Goal: Task Accomplishment & Management: Manage account settings

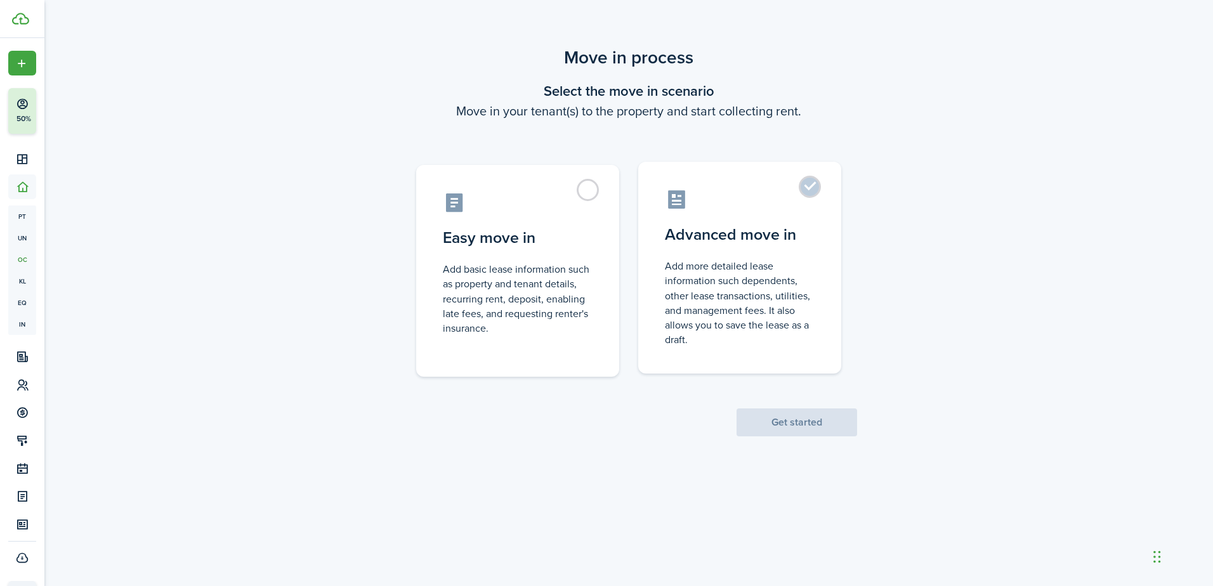
click at [761, 227] on control-radio-card-title "Advanced move in" at bounding box center [740, 234] width 150 height 23
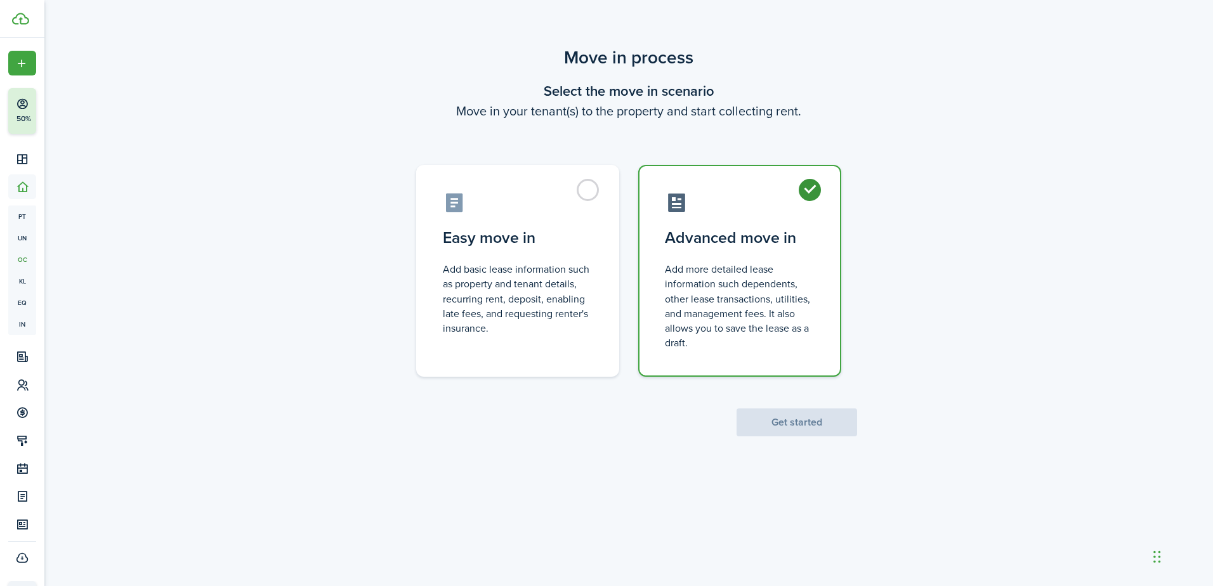
radio input "true"
click at [834, 416] on button "Get started" at bounding box center [797, 423] width 121 height 28
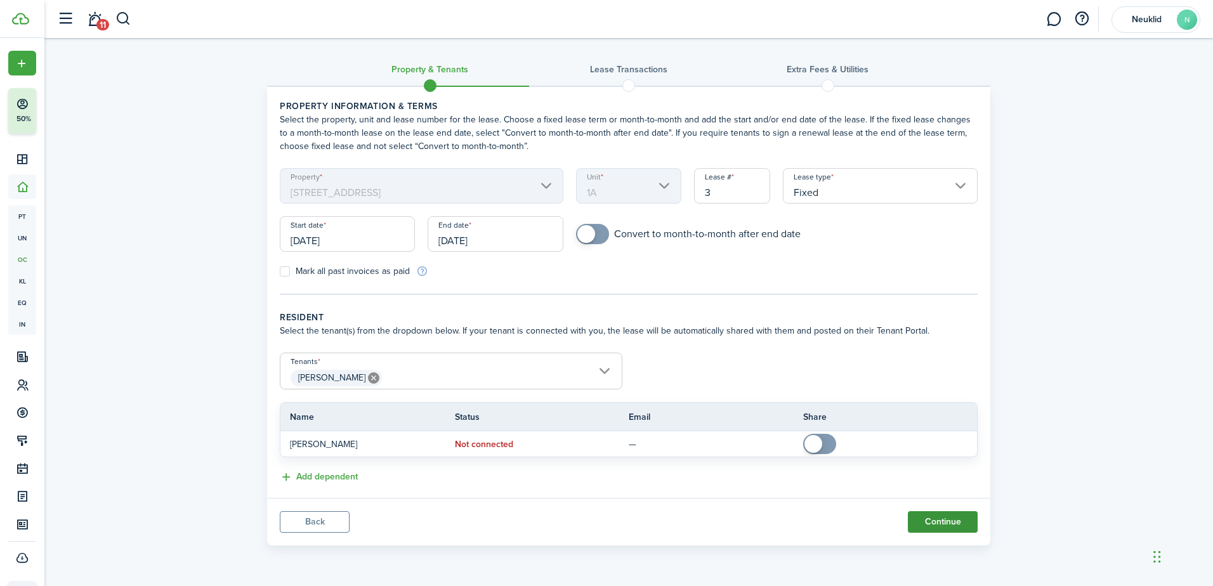
click at [923, 521] on button "Continue" at bounding box center [943, 523] width 70 height 22
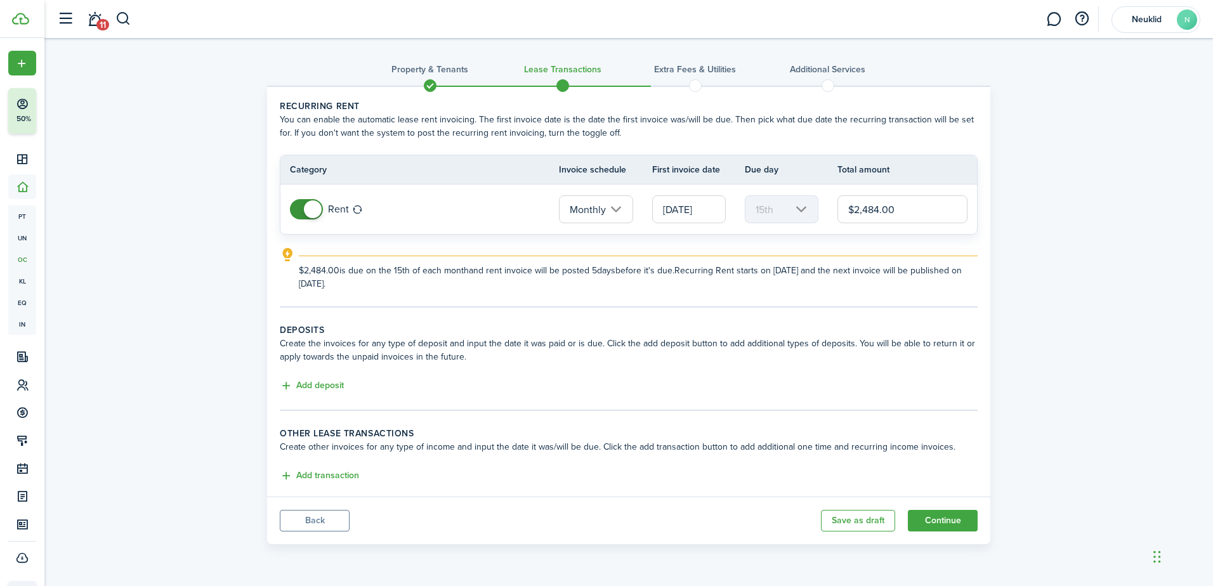
click at [347, 348] on wizard-step-header-description "Create the invoices for any type of deposit and input the date it was paid or i…" at bounding box center [629, 350] width 698 height 27
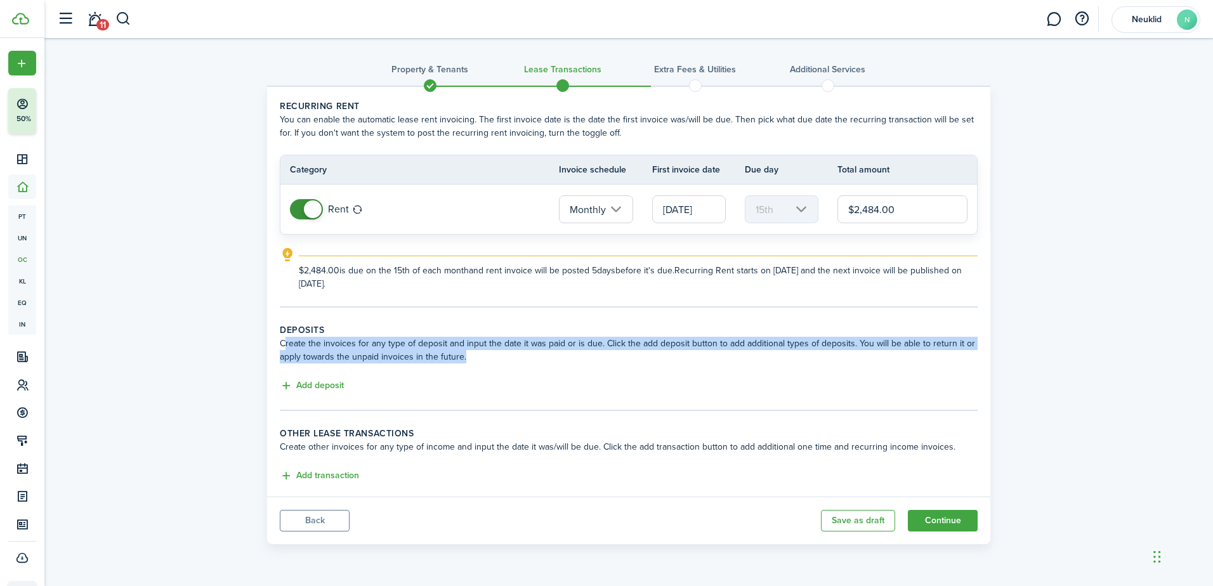
click at [347, 348] on wizard-step-header-description "Create the invoices for any type of deposit and input the date it was paid or i…" at bounding box center [629, 350] width 698 height 27
click at [431, 343] on wizard-step-header-description "Create the invoices for any type of deposit and input the date it was paid or i…" at bounding box center [629, 350] width 698 height 27
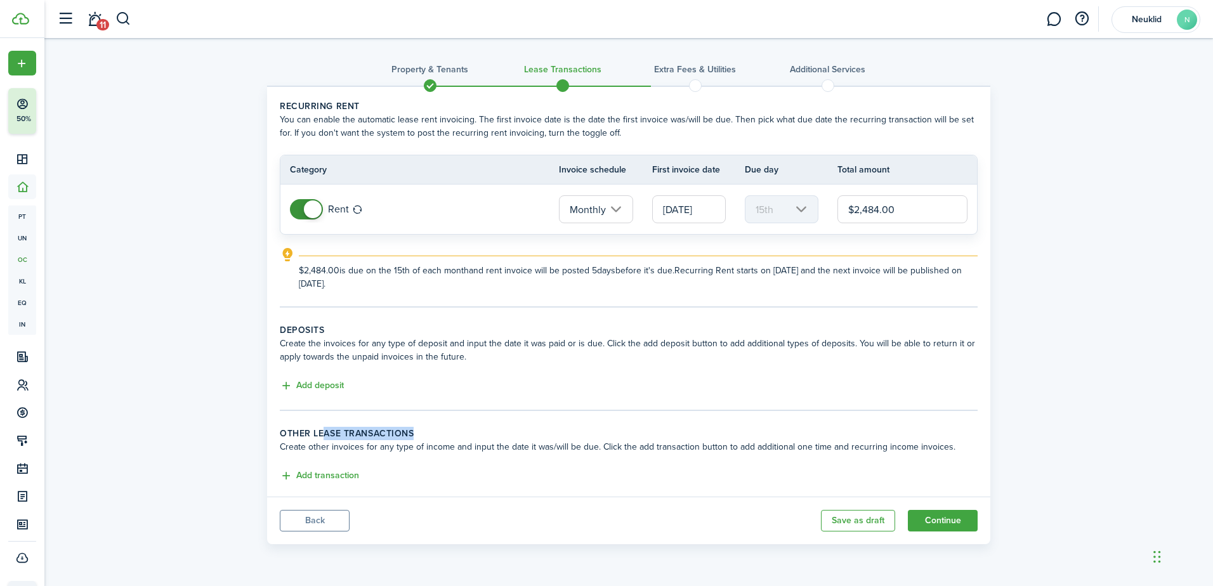
drag, startPoint x: 323, startPoint y: 438, endPoint x: 413, endPoint y: 433, distance: 90.2
click at [413, 433] on wizard-step-header-title "Other lease transactions" at bounding box center [629, 433] width 698 height 13
click at [397, 444] on wizard-step-header-description "Create other invoices for any type of income and input the date it was/will be …" at bounding box center [629, 446] width 698 height 13
click at [334, 477] on button "Add transaction" at bounding box center [319, 476] width 79 height 15
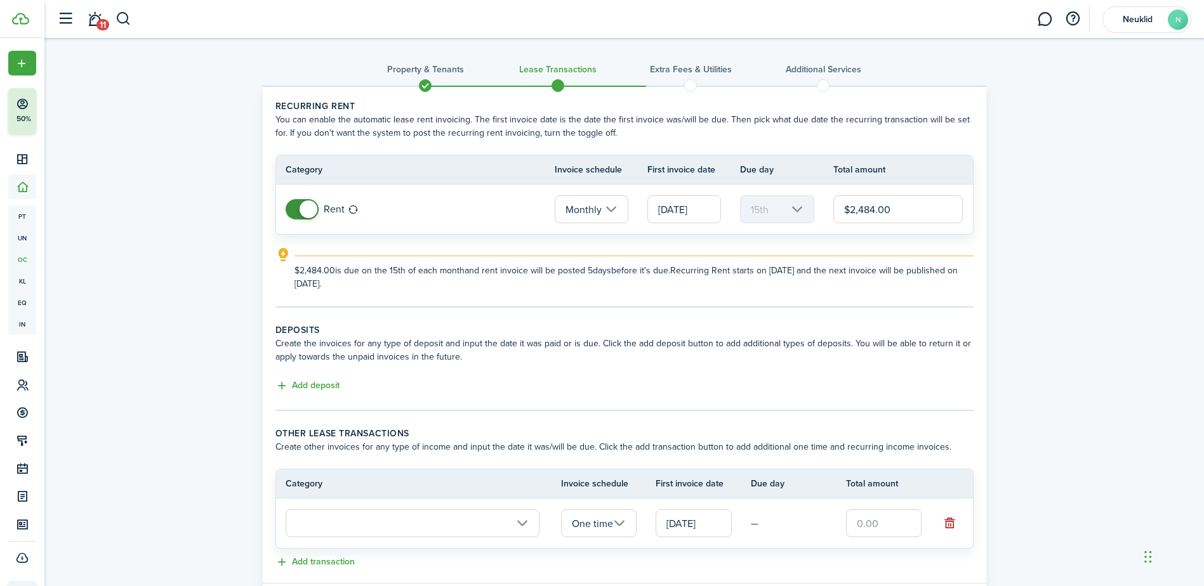
click at [359, 534] on input "text" at bounding box center [413, 524] width 254 height 28
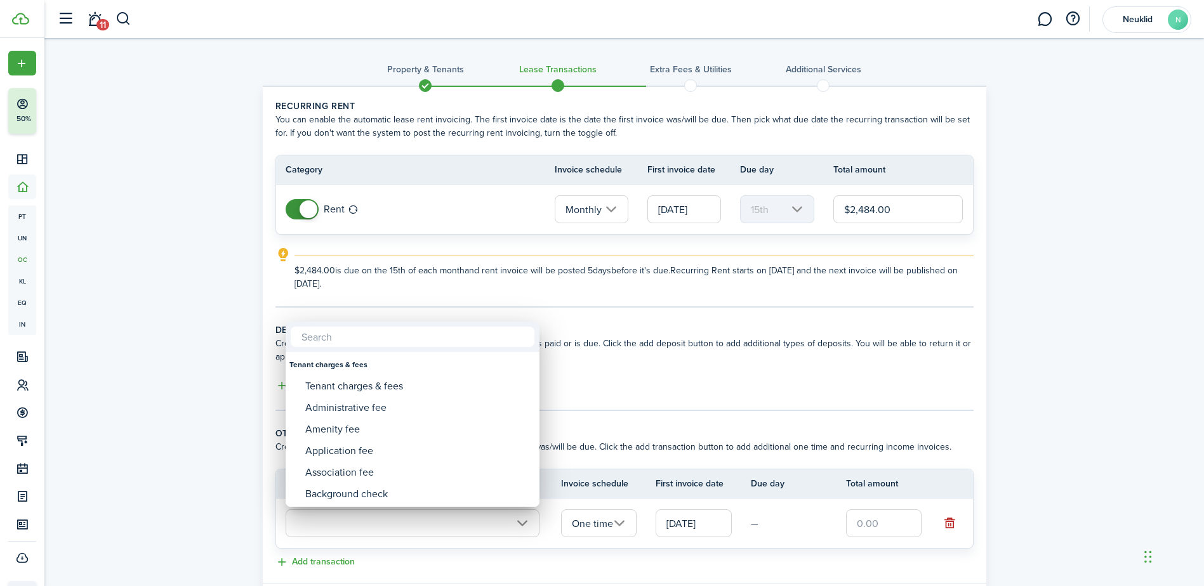
click at [371, 514] on div at bounding box center [601, 293] width 1407 height 790
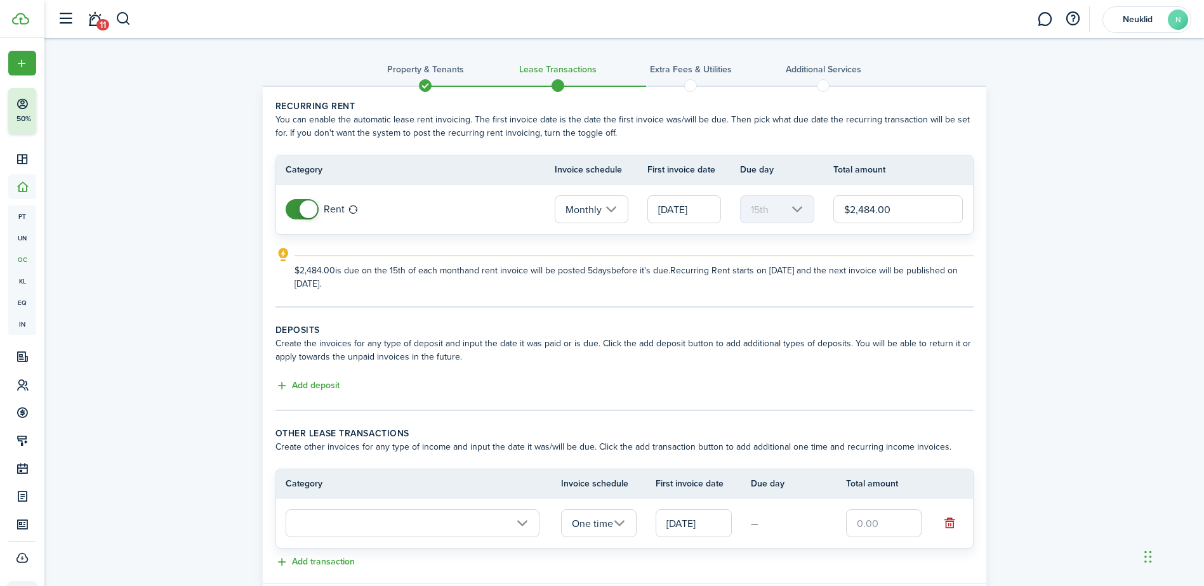
click at [371, 514] on input "text" at bounding box center [413, 524] width 254 height 28
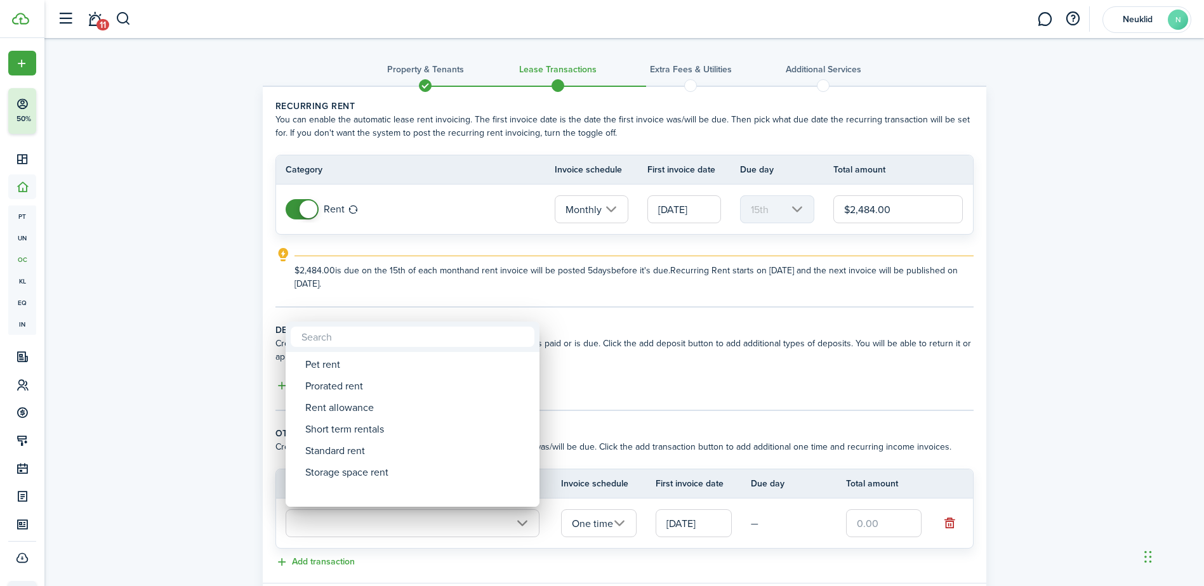
drag, startPoint x: 534, startPoint y: 362, endPoint x: 536, endPoint y: 515, distance: 153.6
click at [536, 515] on div "Infraction fee Late dues fee Member fee Reserves Loans Loans Other Other income…" at bounding box center [602, 293] width 1204 height 586
click at [587, 391] on div at bounding box center [601, 293] width 1407 height 790
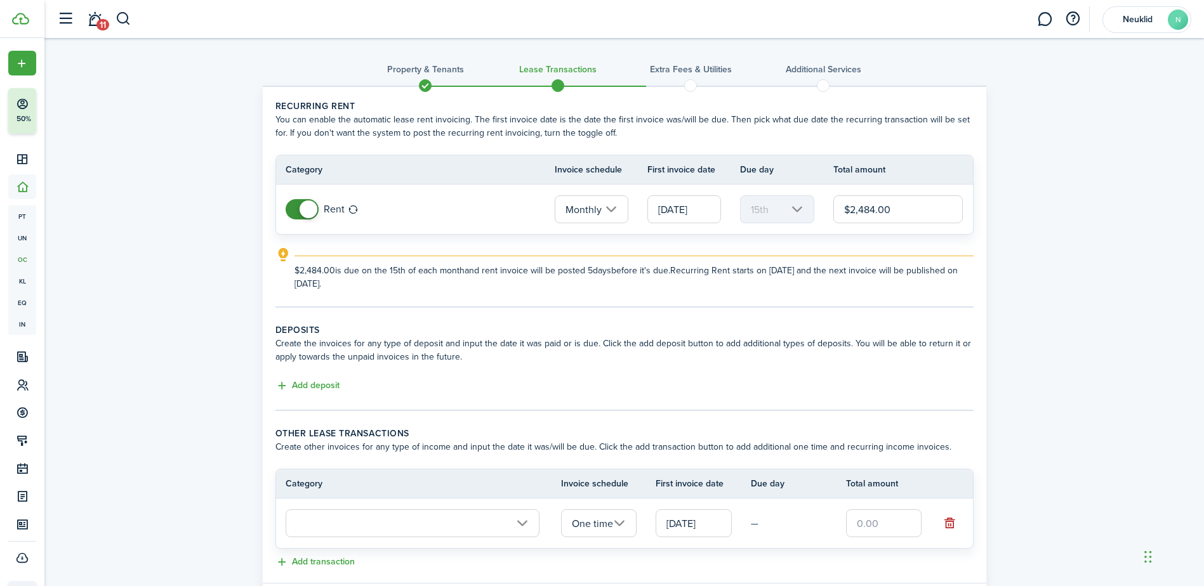
click at [295, 264] on explanation-description "$2,484.00 is due on the 15th of each month and rent invoice will be posted 5 da…" at bounding box center [633, 277] width 679 height 27
click at [291, 275] on explanation "$2,484.00 is due on the 15th of each month and rent invoice will be posted 5 da…" at bounding box center [624, 269] width 698 height 43
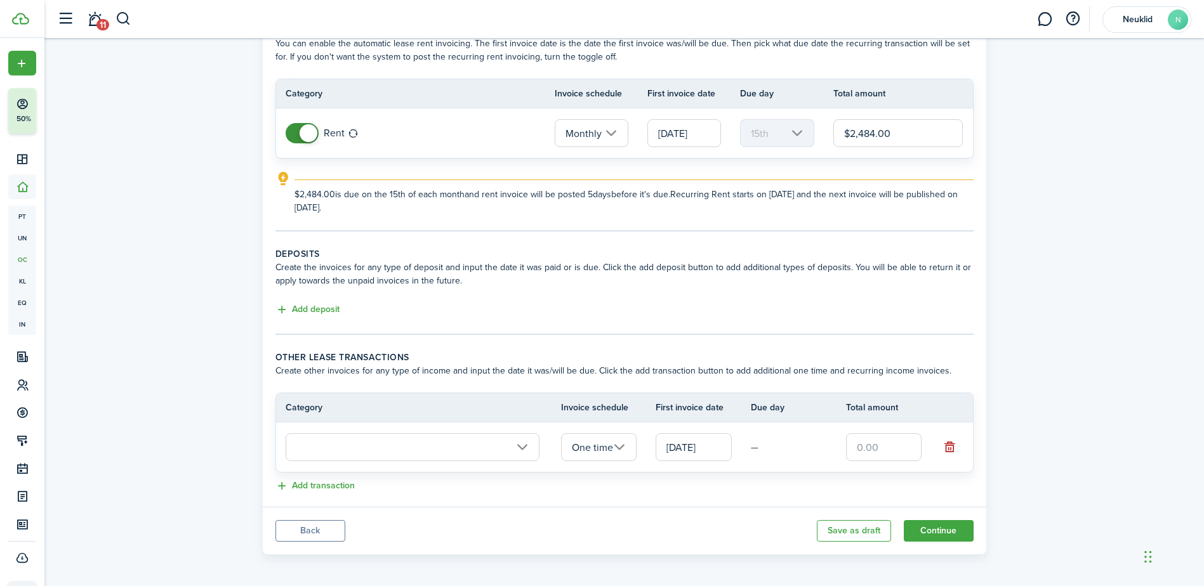
scroll to position [79, 0]
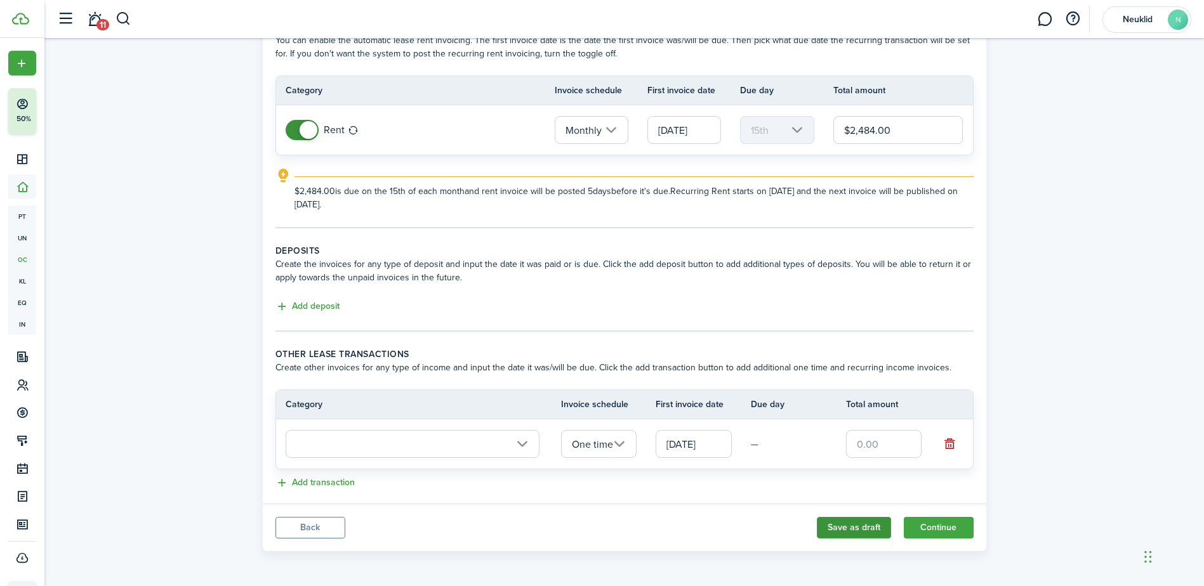
click at [847, 529] on button "Save as draft" at bounding box center [854, 528] width 74 height 22
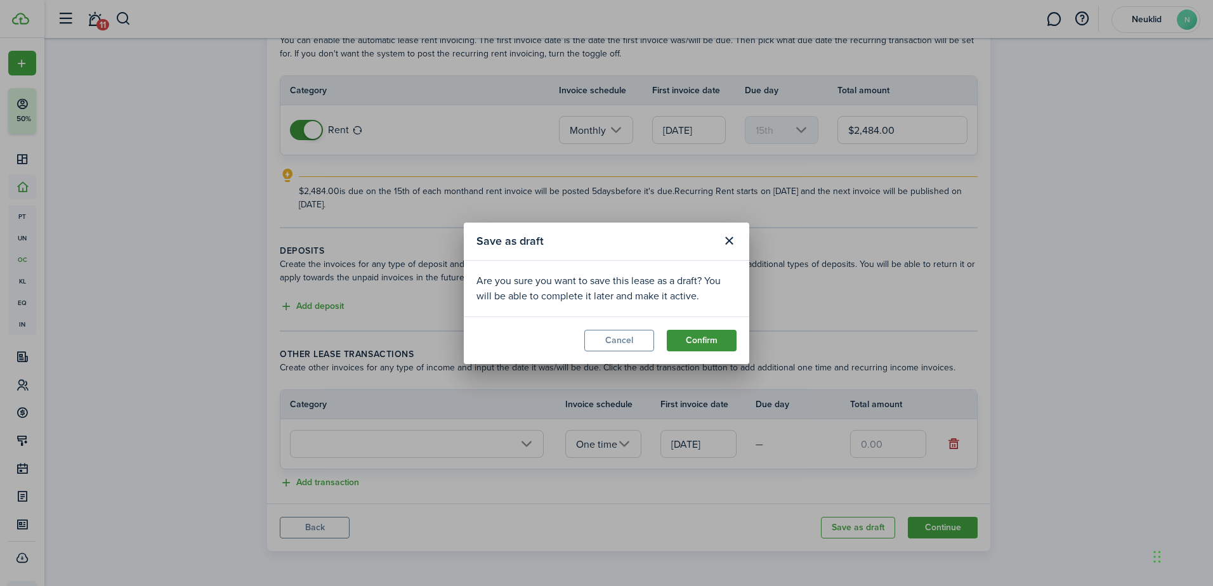
click at [690, 340] on button "Confirm" at bounding box center [702, 341] width 70 height 22
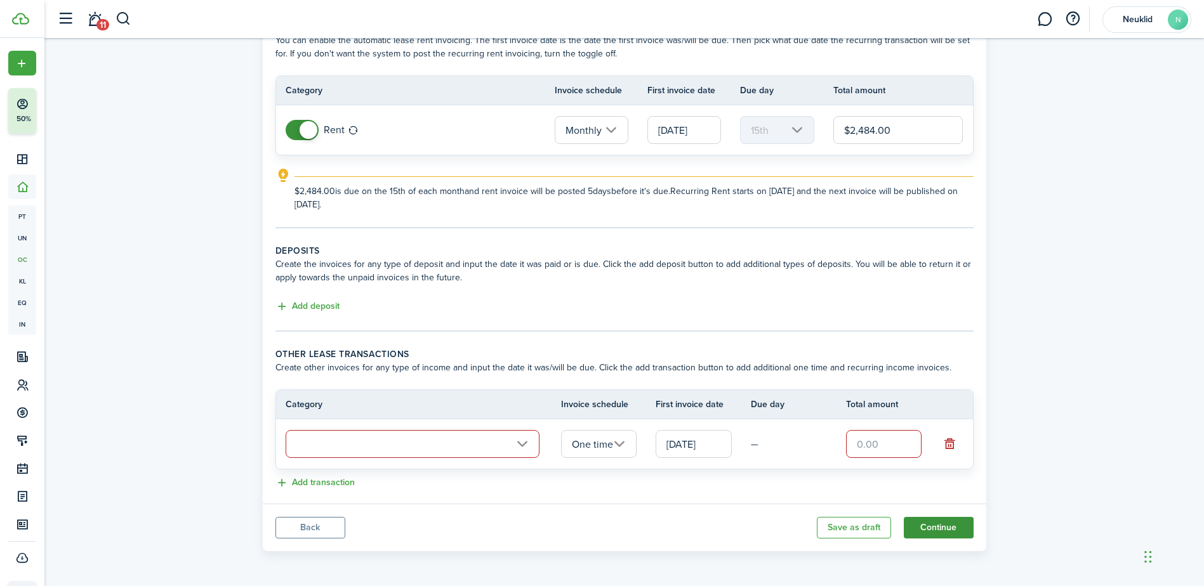
click at [947, 529] on button "Continue" at bounding box center [939, 528] width 70 height 22
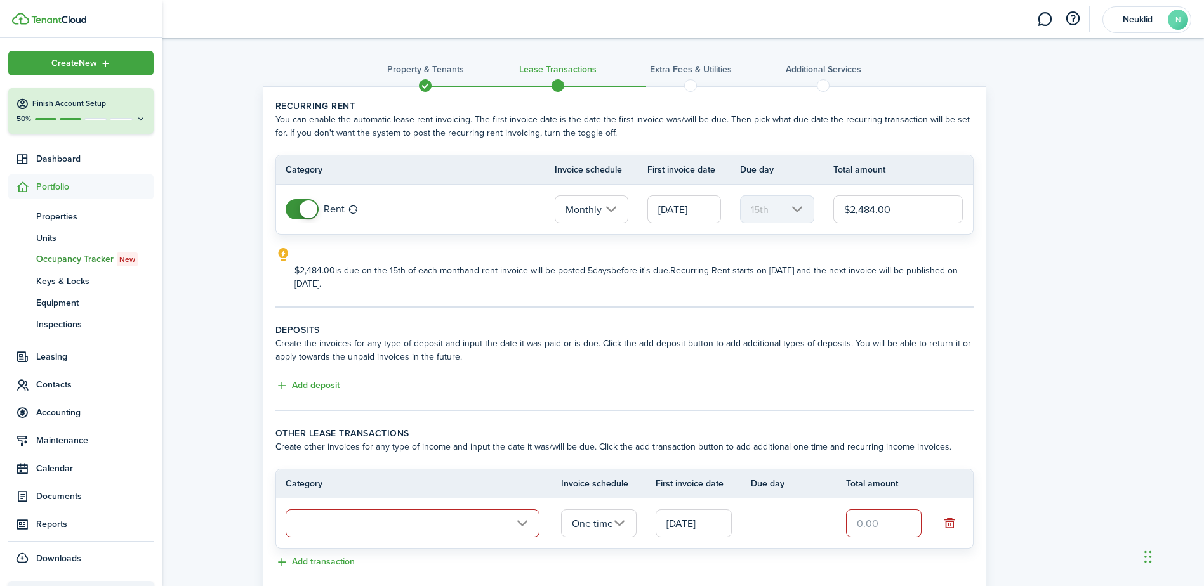
click at [68, 18] on img at bounding box center [58, 20] width 55 height 8
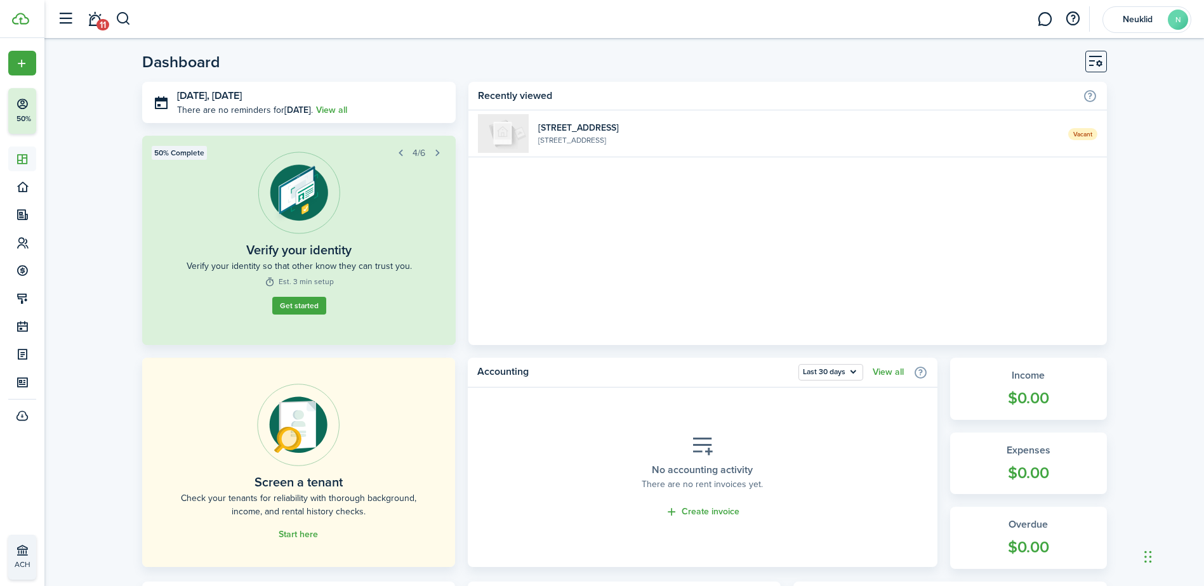
click at [461, 312] on div "[DATE], [DATE] There are no reminders for [DATE] . View all Property added! Kee…" at bounding box center [624, 213] width 965 height 263
click at [440, 150] on button "button" at bounding box center [437, 153] width 18 height 18
click at [439, 151] on button "button" at bounding box center [437, 153] width 18 height 18
click at [393, 151] on button "button" at bounding box center [401, 153] width 18 height 18
click at [435, 154] on button "button" at bounding box center [437, 153] width 18 height 18
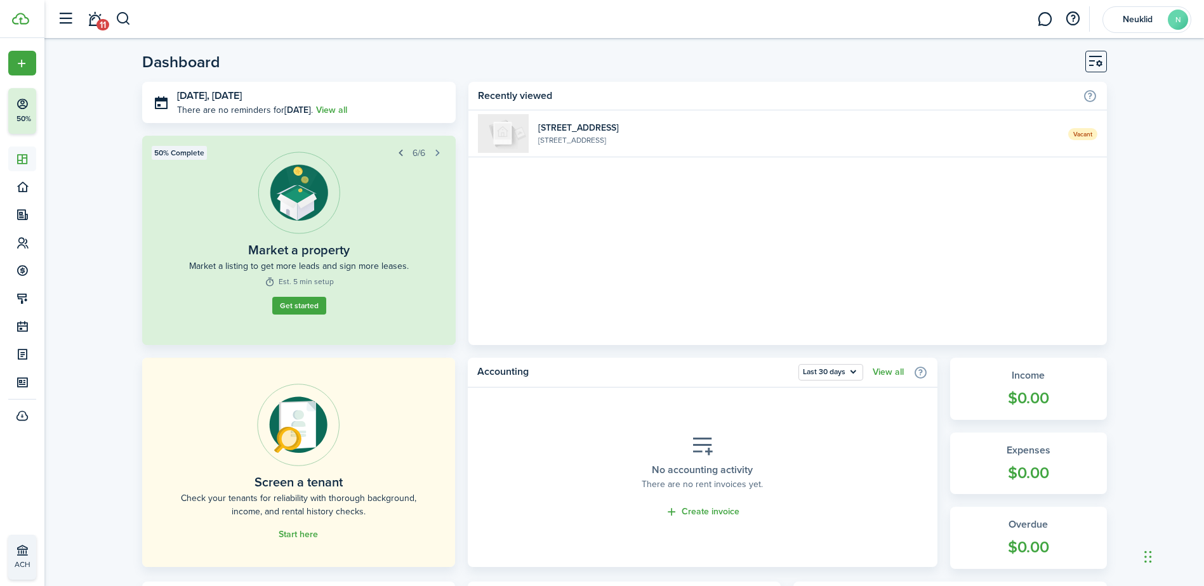
click at [403, 153] on button "button" at bounding box center [401, 153] width 18 height 18
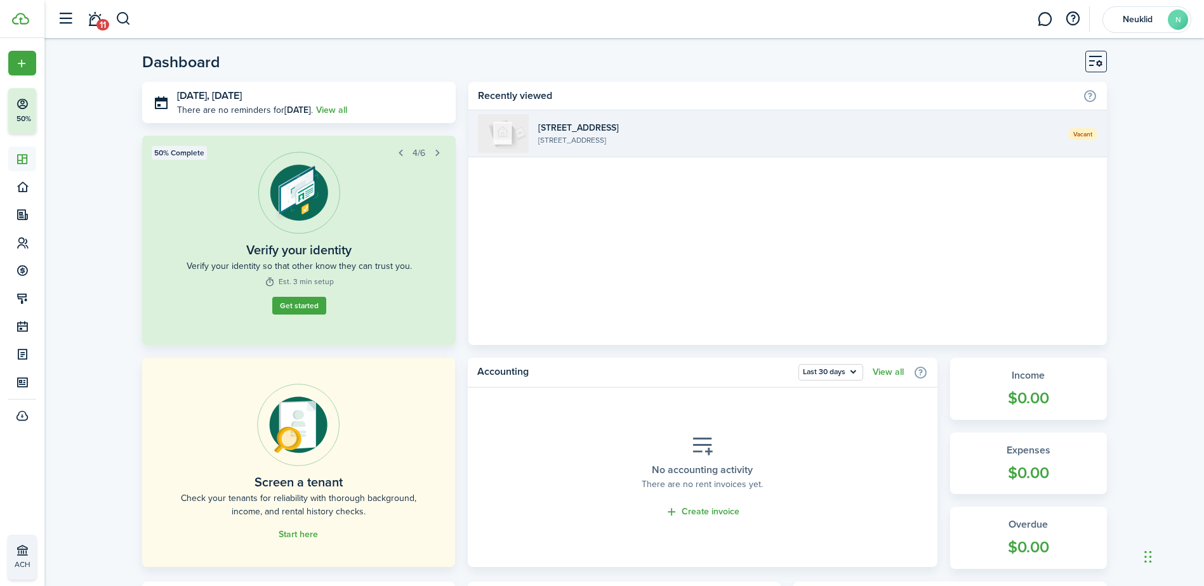
click at [616, 141] on widget-list-item-description "[STREET_ADDRESS]" at bounding box center [798, 140] width 520 height 11
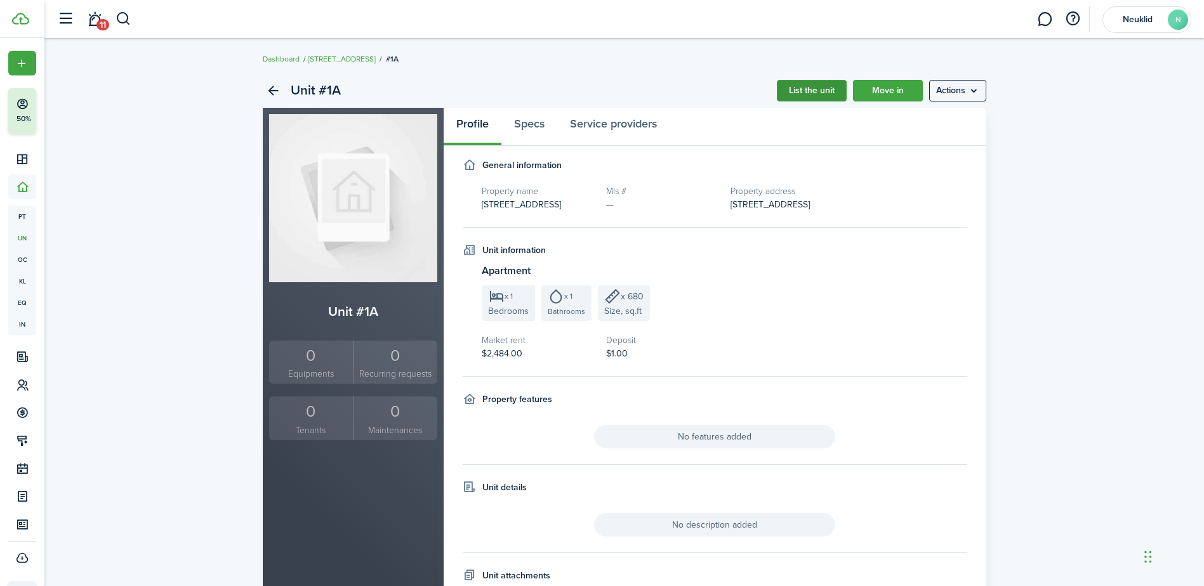
click at [795, 91] on link "List the unit" at bounding box center [812, 91] width 70 height 22
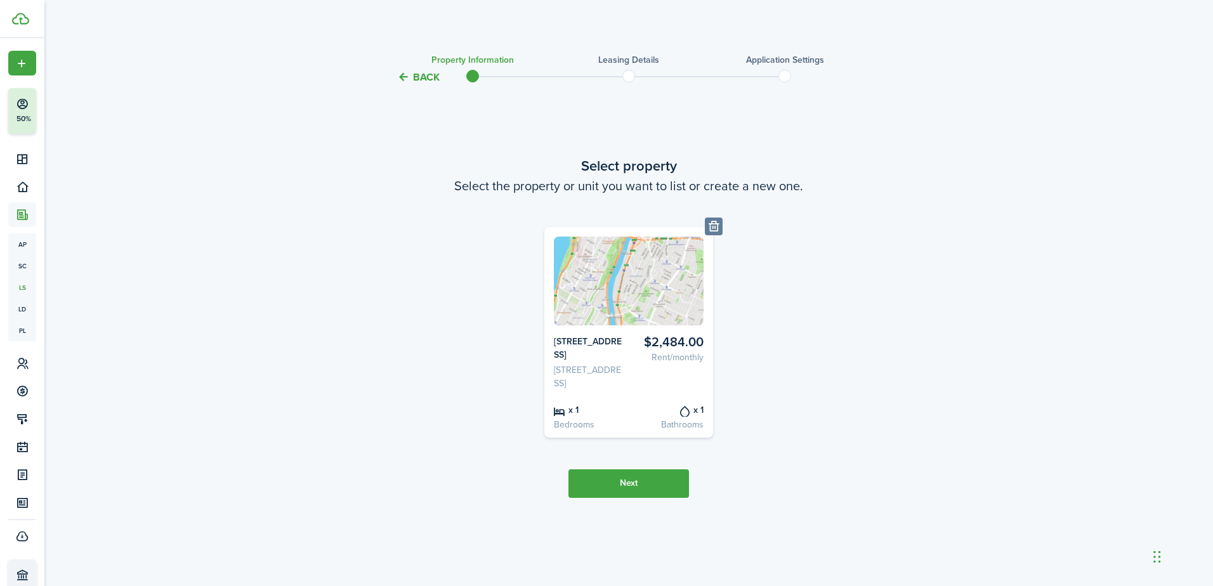
click at [435, 78] on button "Back" at bounding box center [418, 76] width 43 height 13
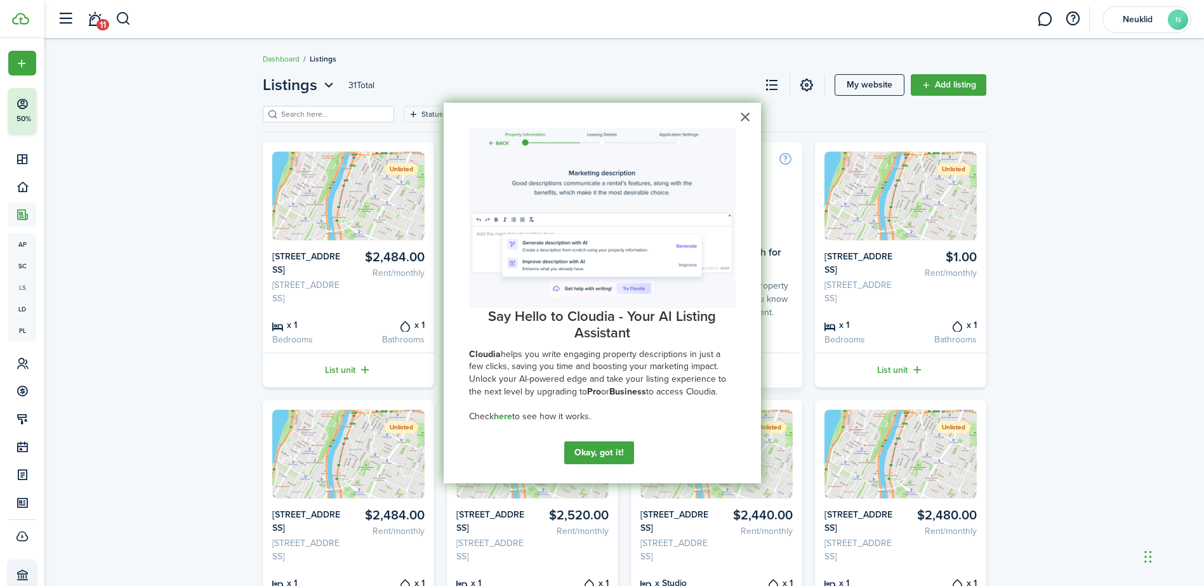
click at [743, 121] on button "×" at bounding box center [745, 117] width 12 height 20
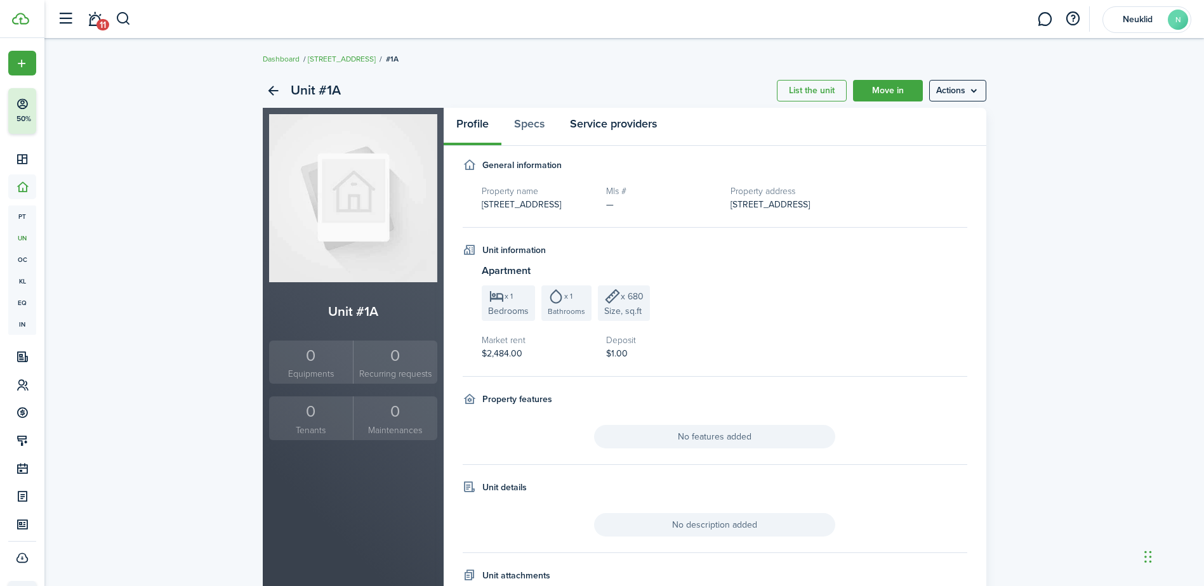
click at [612, 118] on link "Service providers" at bounding box center [613, 127] width 112 height 38
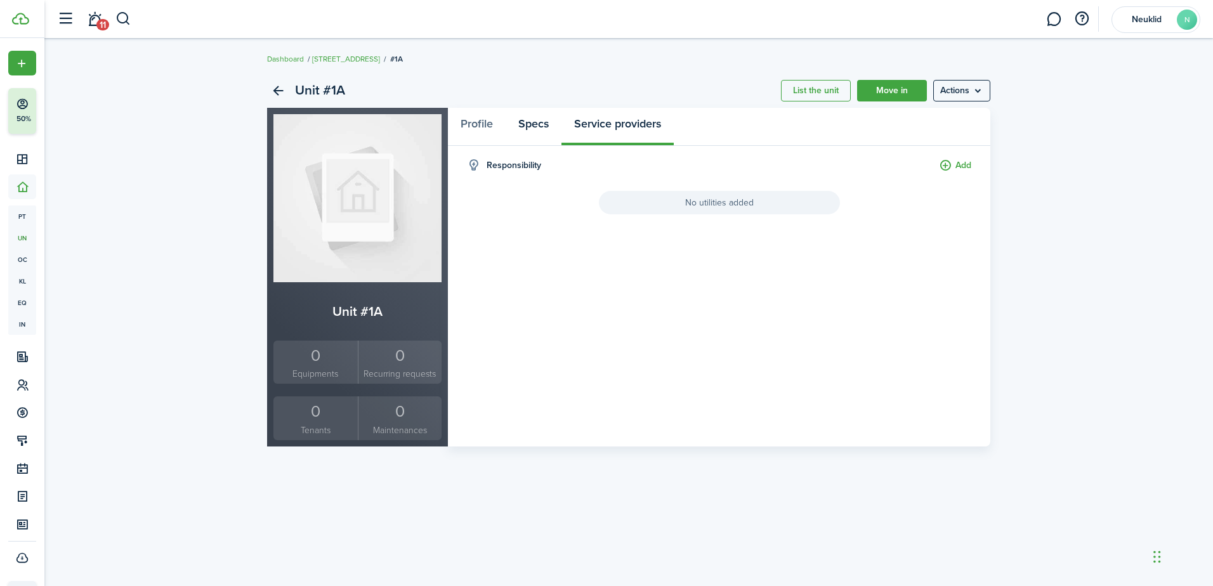
click at [558, 130] on link "Specs" at bounding box center [534, 127] width 56 height 38
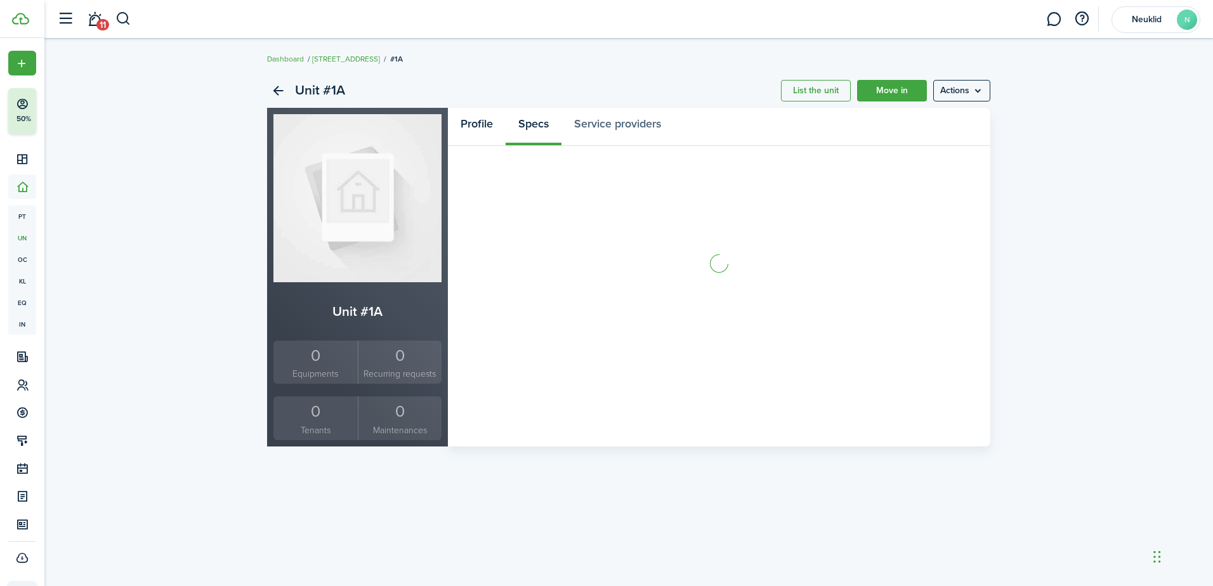
click at [473, 122] on link "Profile" at bounding box center [477, 127] width 58 height 38
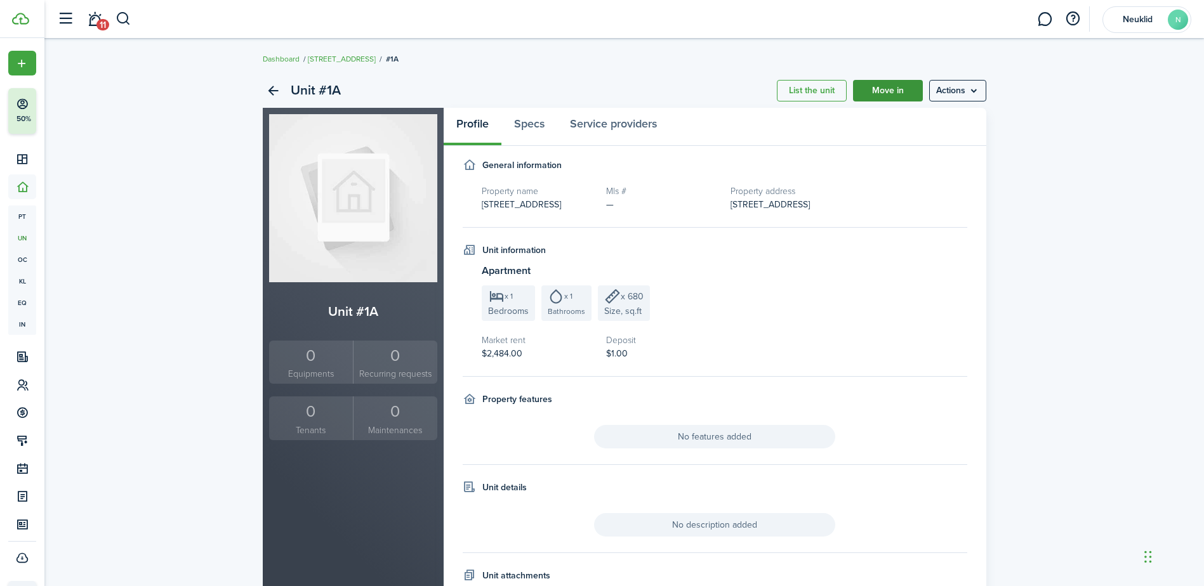
click at [901, 92] on link "Move in" at bounding box center [888, 91] width 70 height 22
click at [601, 313] on div "x 680 Size, sq.ft" at bounding box center [624, 304] width 52 height 36
click at [944, 88] on menu-btn "Actions" at bounding box center [957, 91] width 57 height 22
click at [917, 116] on link "Edit unit" at bounding box center [930, 119] width 111 height 22
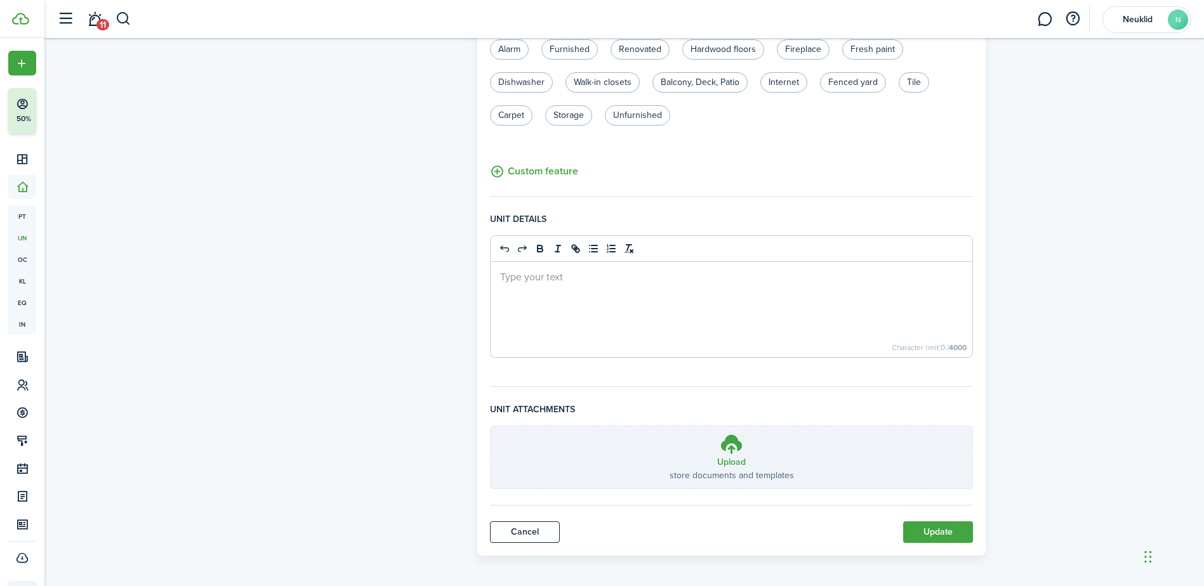
scroll to position [391, 0]
click at [510, 516] on unit-edit-form "General information Property name [STREET_ADDRESS] Unit type Apartment Address …" at bounding box center [732, 91] width 484 height 851
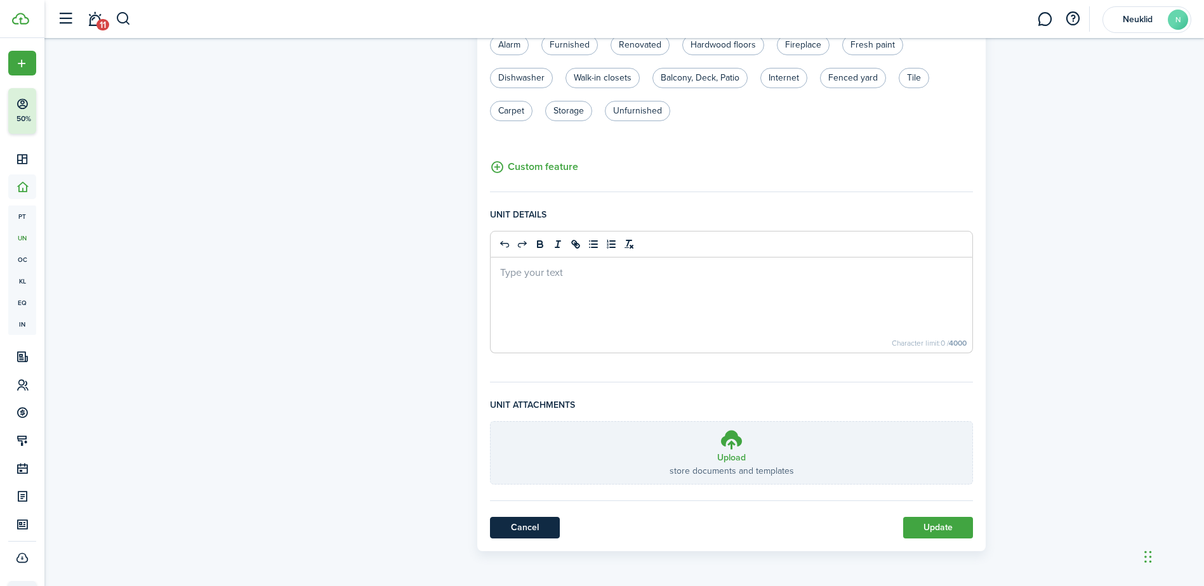
click at [510, 520] on link "Cancel" at bounding box center [525, 528] width 70 height 22
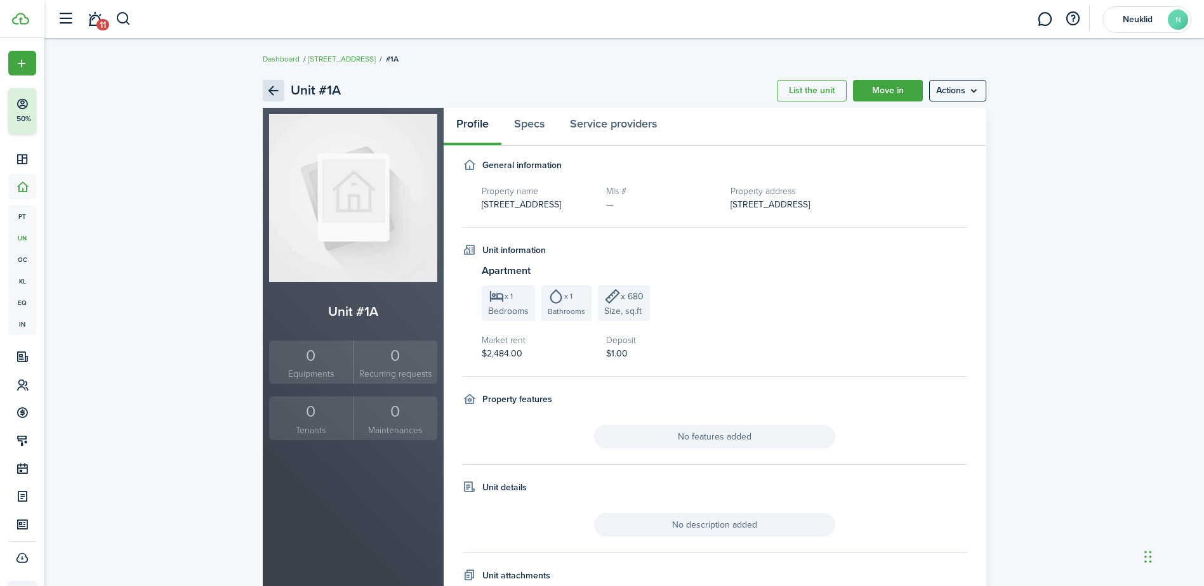
click at [265, 93] on link "Back" at bounding box center [274, 91] width 22 height 22
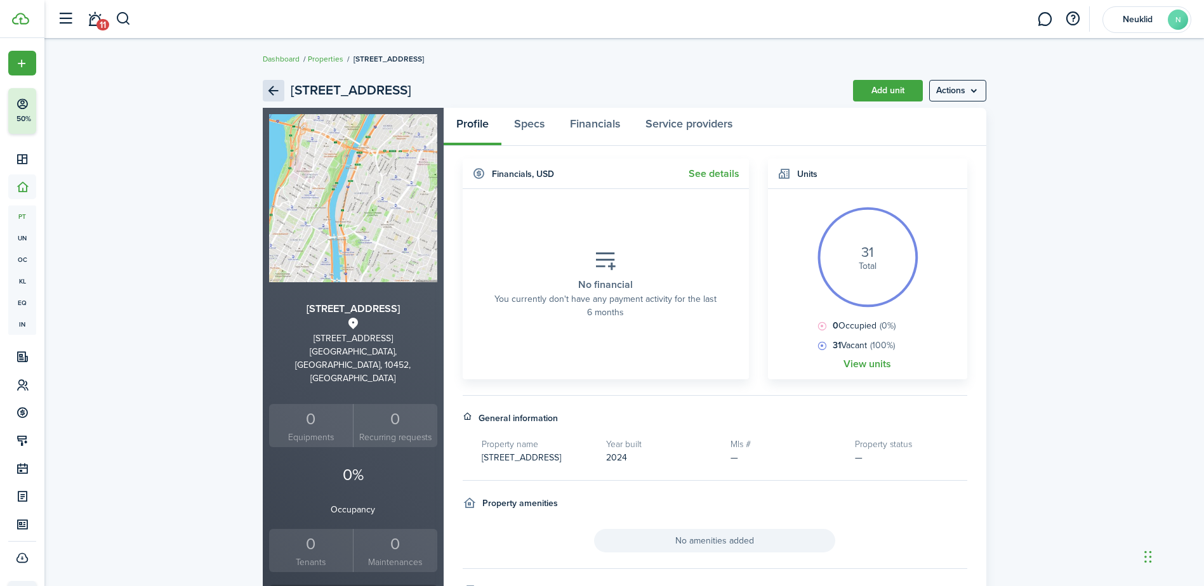
click at [265, 82] on link "Back" at bounding box center [274, 91] width 22 height 22
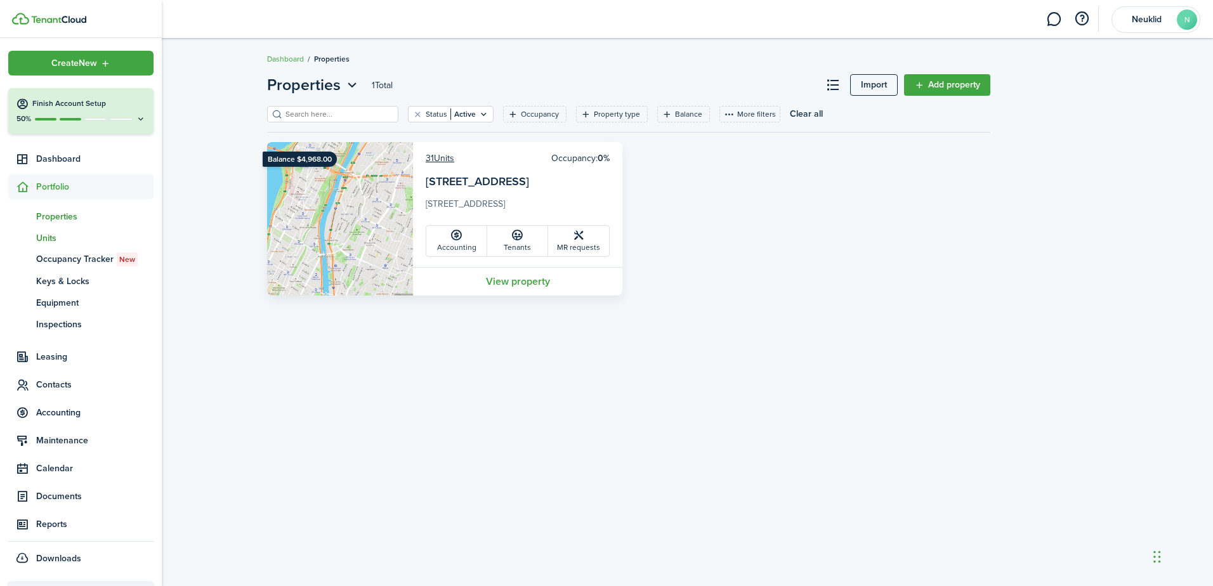
click at [60, 244] on span "Units" at bounding box center [94, 238] width 117 height 13
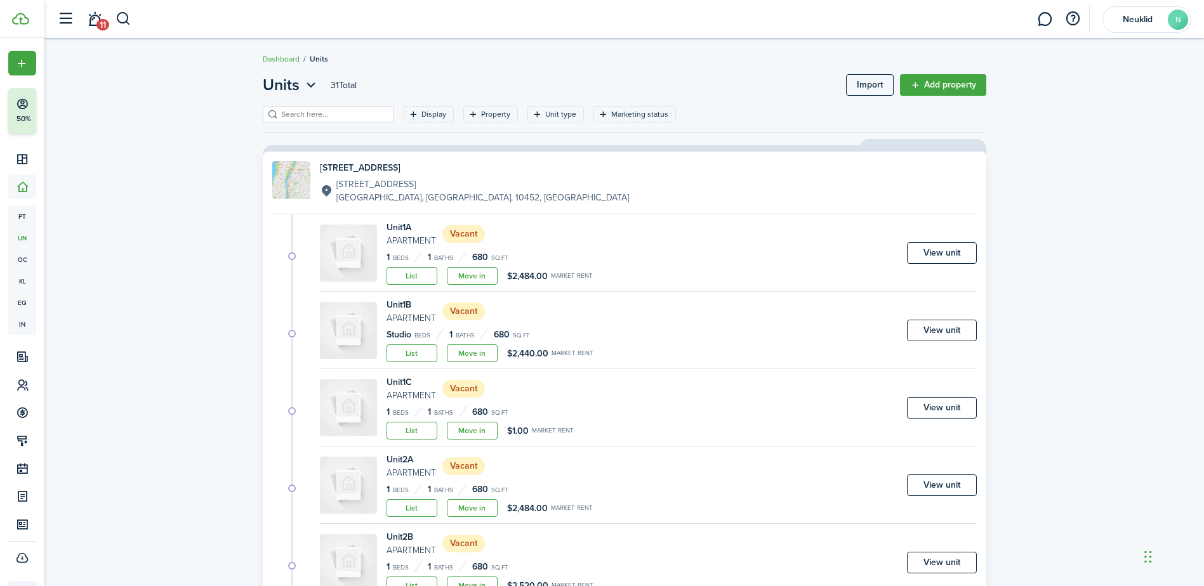
drag, startPoint x: 388, startPoint y: 304, endPoint x: 435, endPoint y: 304, distance: 47.0
click at [435, 304] on h4 "Unit 1B" at bounding box center [412, 304] width 50 height 13
click at [400, 304] on h4 "Unit 1B" at bounding box center [412, 304] width 50 height 13
click at [934, 247] on link "View unit" at bounding box center [942, 253] width 70 height 22
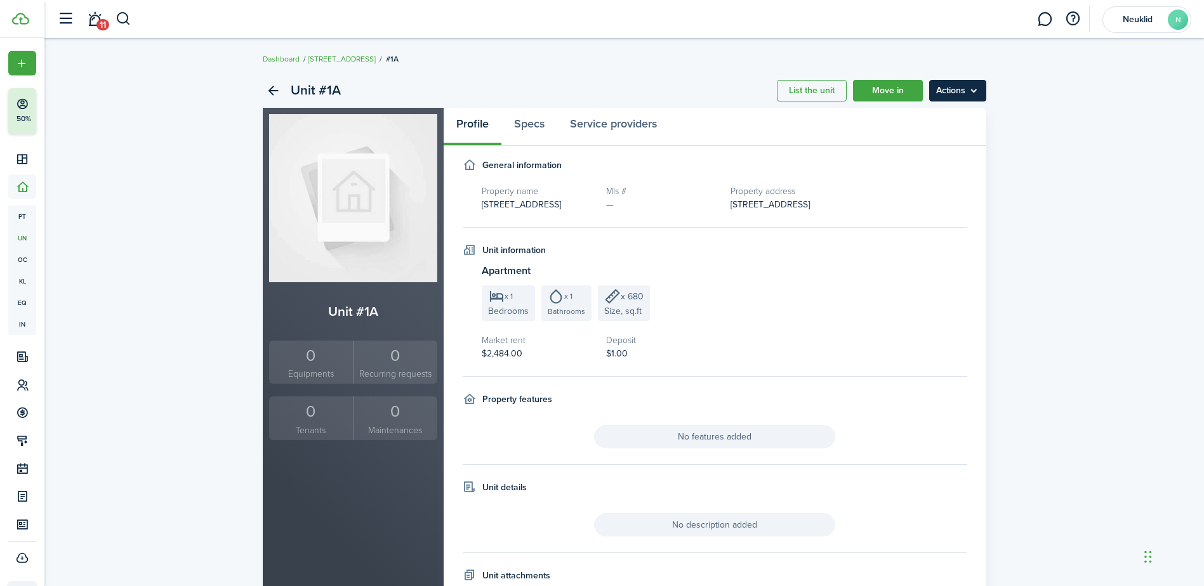
click at [981, 88] on menu-btn "Actions" at bounding box center [957, 91] width 57 height 22
click at [904, 119] on link "Edit unit" at bounding box center [930, 119] width 111 height 22
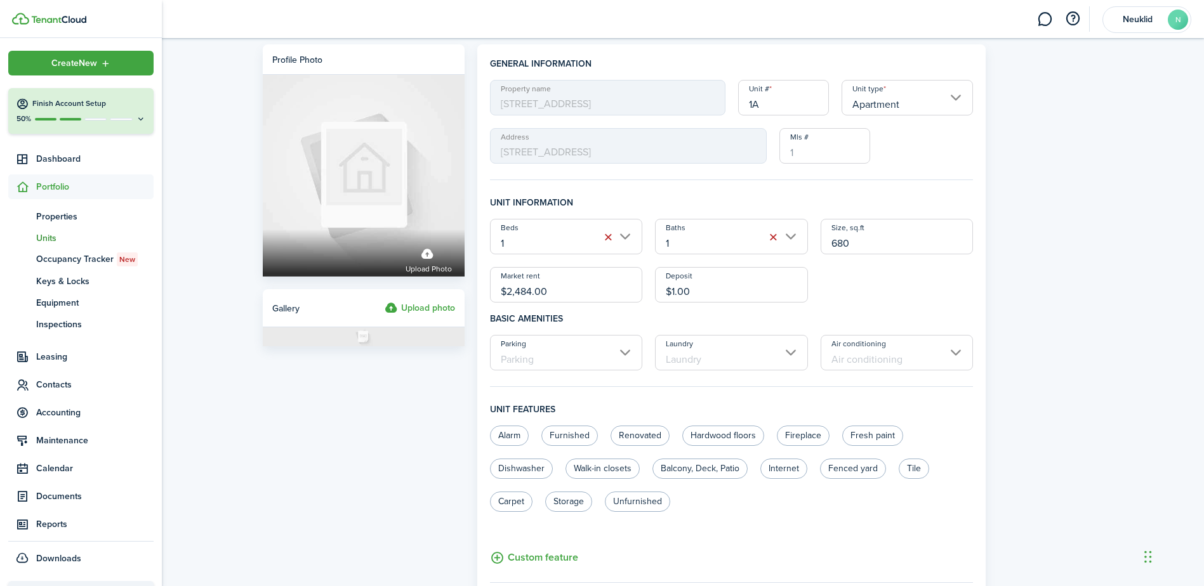
click at [72, 239] on span "Units" at bounding box center [94, 238] width 117 height 13
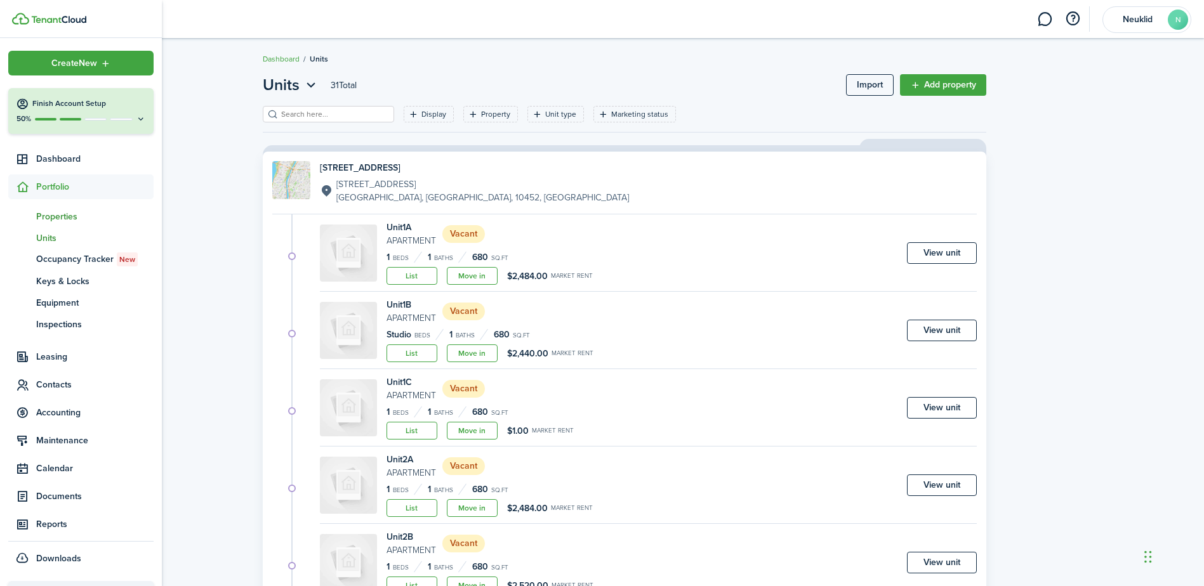
click at [72, 211] on span "Properties" at bounding box center [94, 216] width 117 height 13
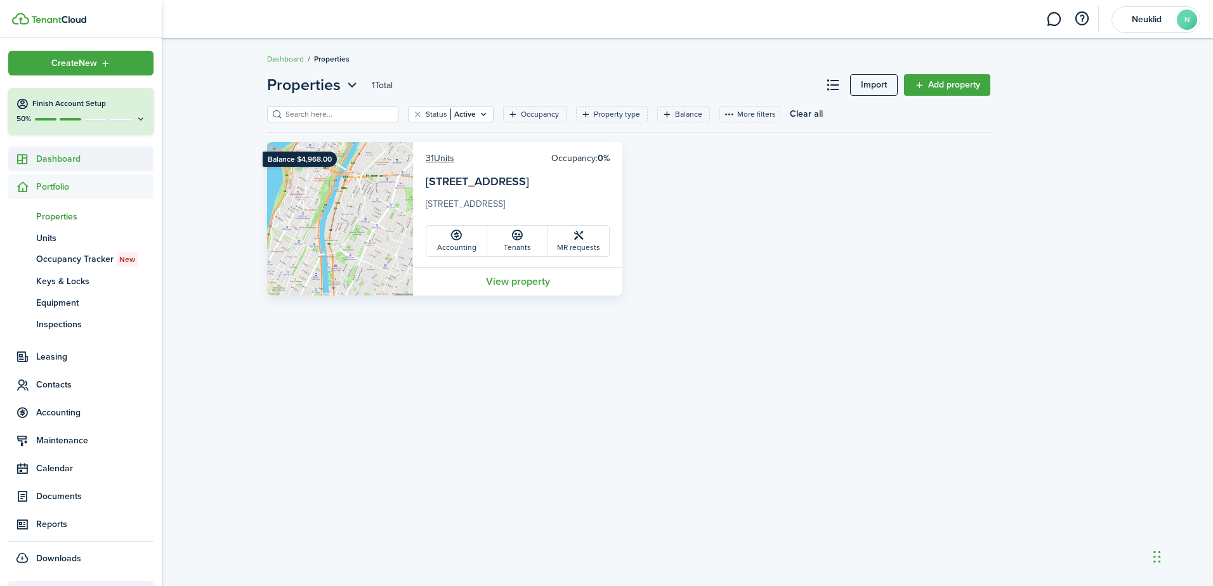
click at [73, 156] on span "Dashboard" at bounding box center [94, 158] width 117 height 13
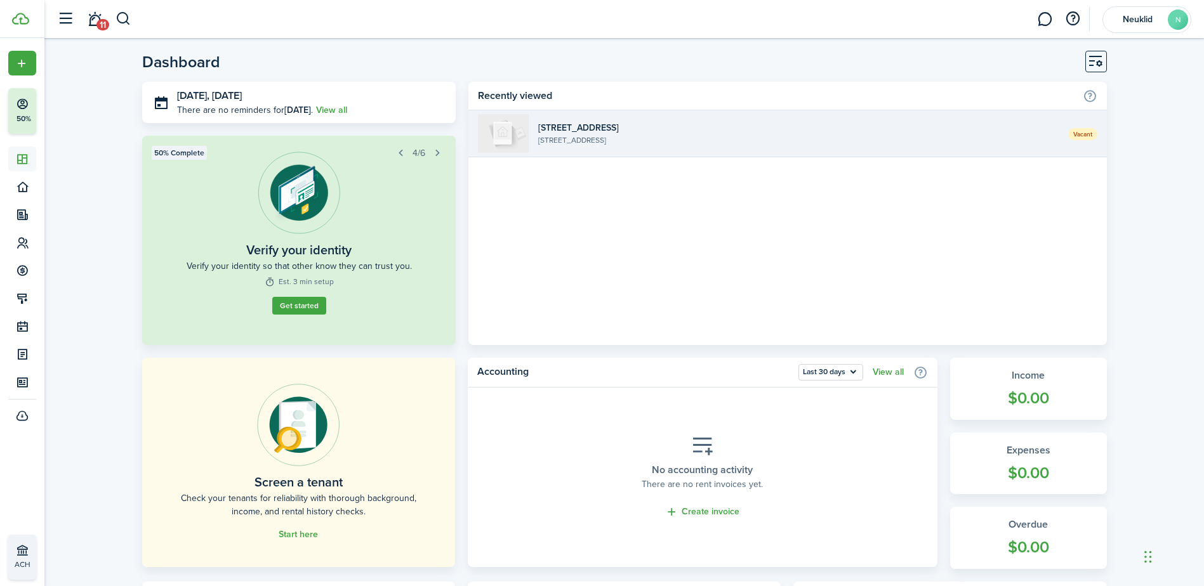
click at [756, 128] on widget-list-item-title "[STREET_ADDRESS]" at bounding box center [798, 127] width 520 height 13
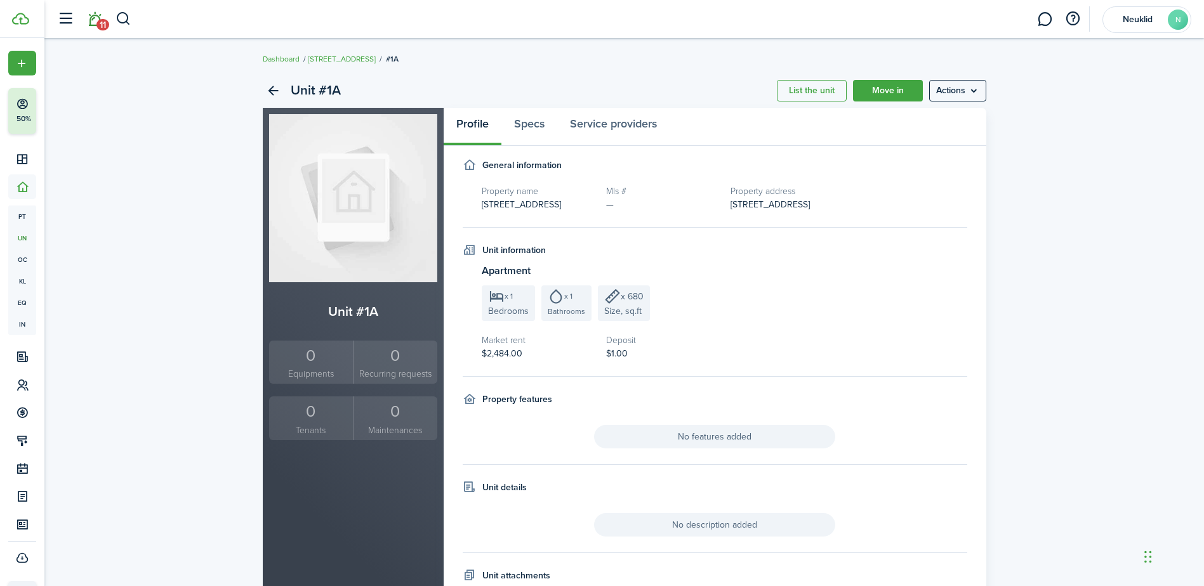
click at [102, 19] on span "11" at bounding box center [102, 24] width 13 height 11
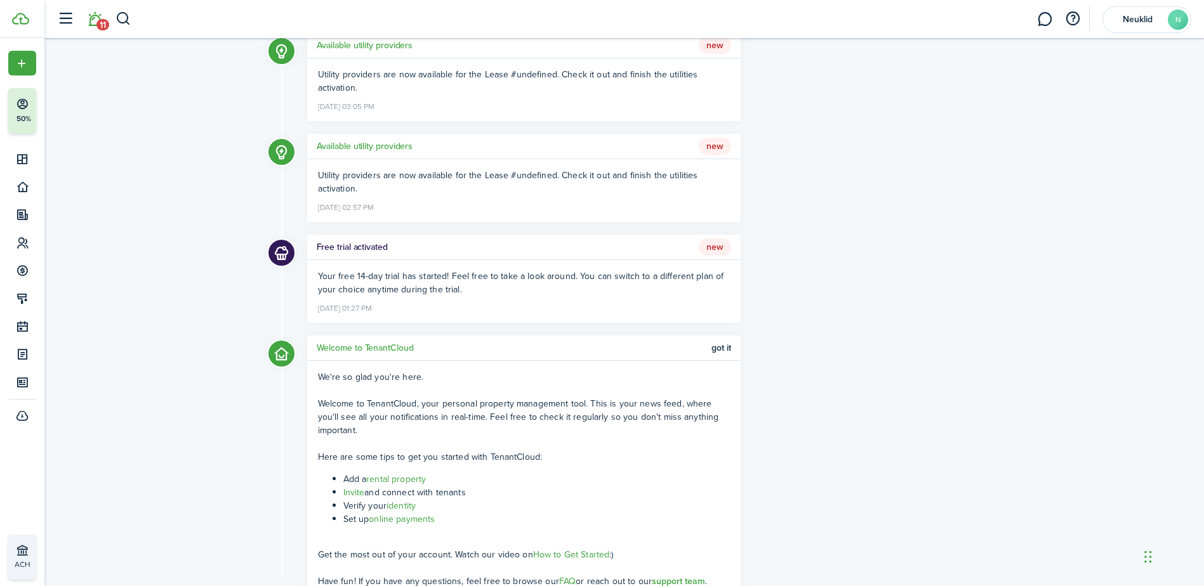
scroll to position [889, 0]
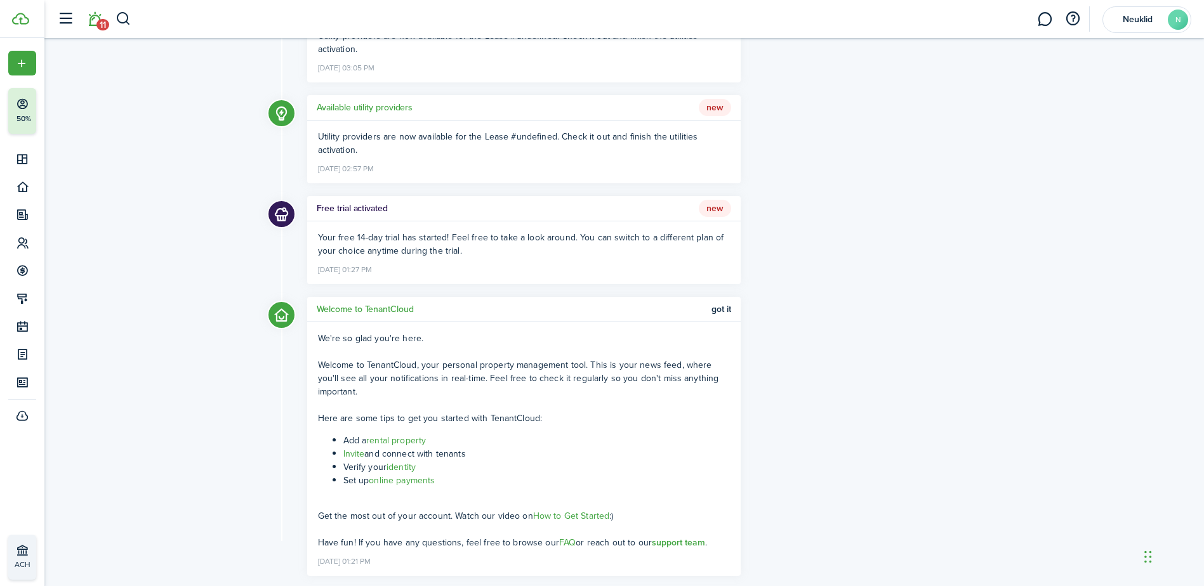
click at [350, 231] on ng-component "Your free 14-day trial has started! Feel free to take a look around. You can sw…" at bounding box center [521, 244] width 406 height 27
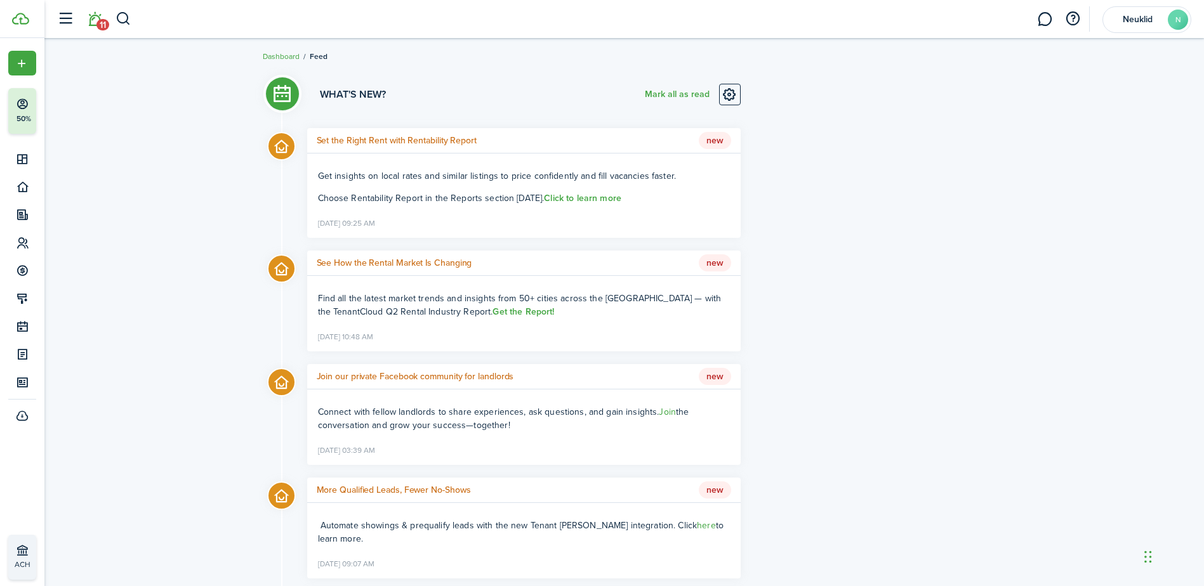
scroll to position [0, 0]
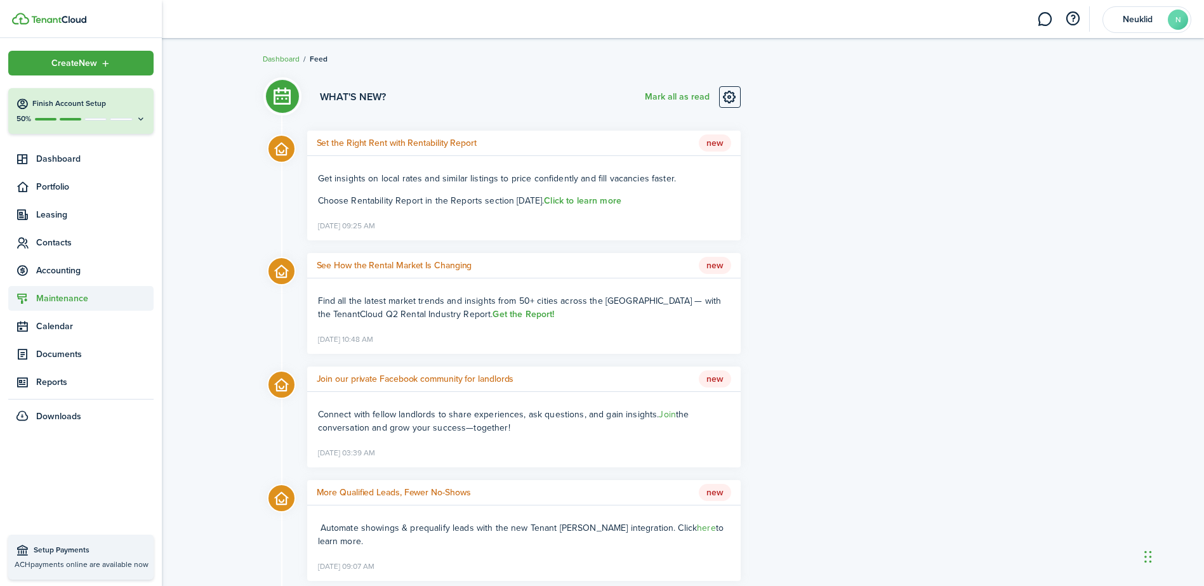
click at [50, 299] on span "Maintenance" at bounding box center [94, 298] width 117 height 13
click at [83, 406] on span "Calendar" at bounding box center [94, 403] width 117 height 13
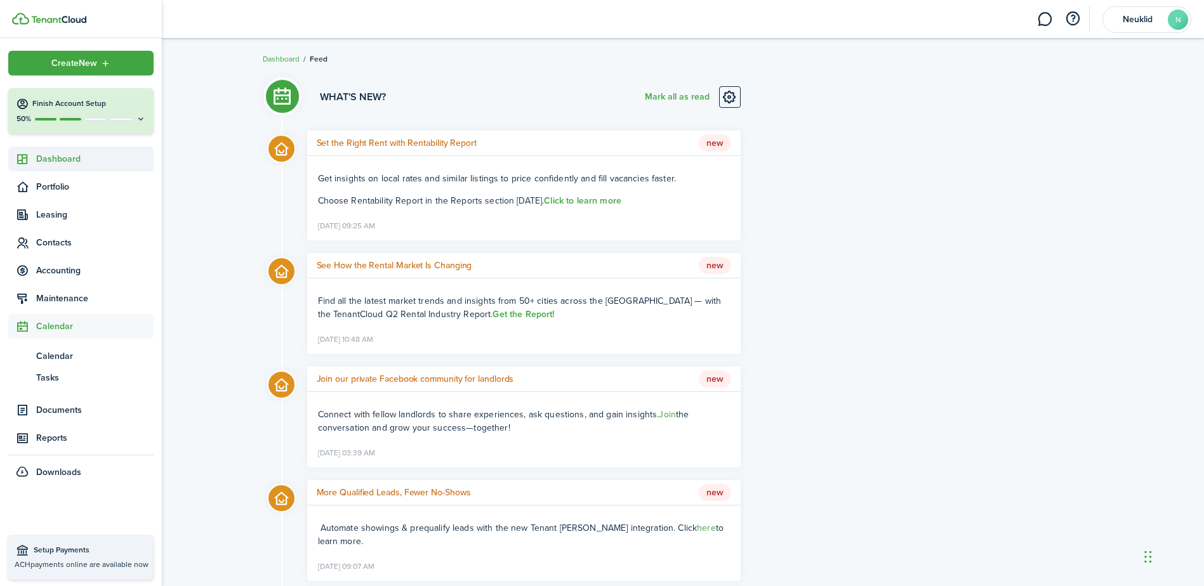
click at [79, 159] on span "Dashboard" at bounding box center [94, 158] width 117 height 13
